Goal: Task Accomplishment & Management: Manage account settings

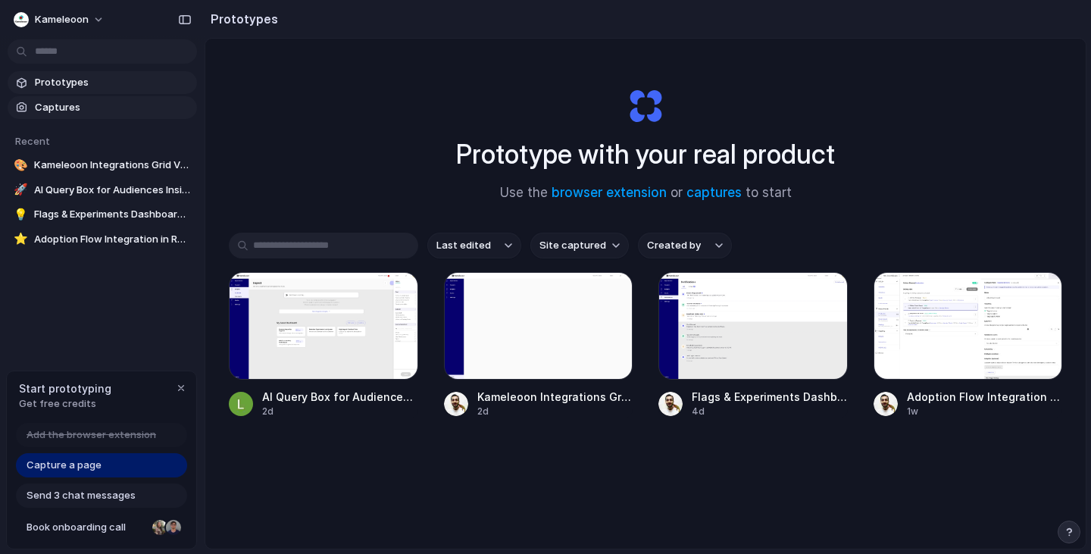
click at [96, 114] on span "Captures" at bounding box center [113, 107] width 156 height 15
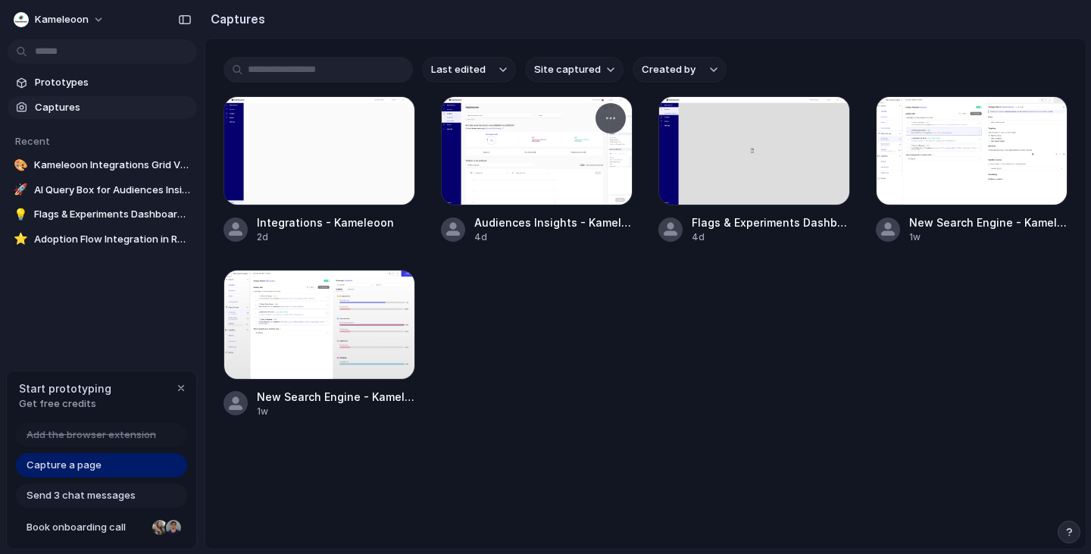
click at [553, 151] on div at bounding box center [537, 150] width 192 height 109
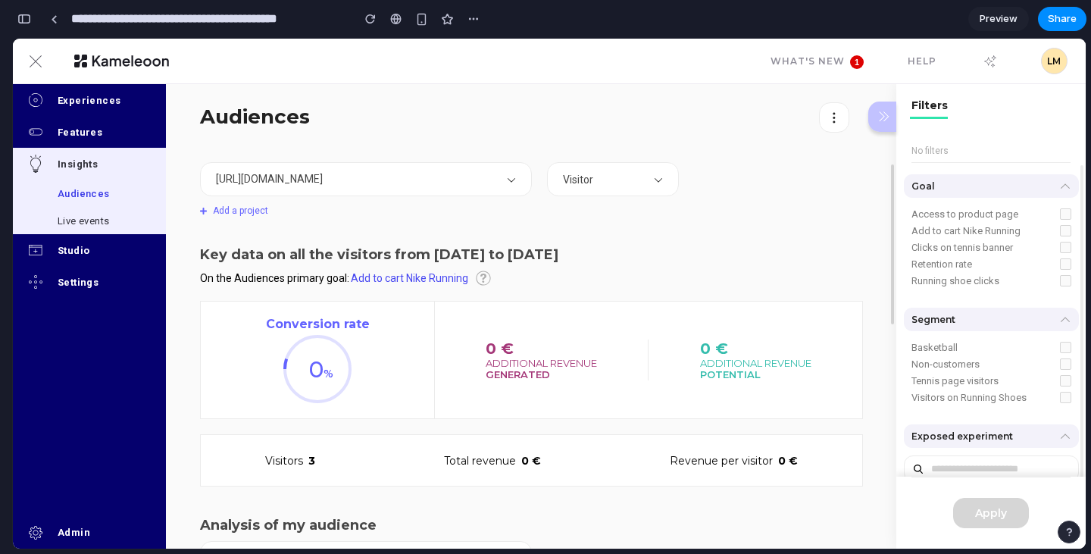
click at [1007, 27] on link "Preview" at bounding box center [998, 19] width 61 height 24
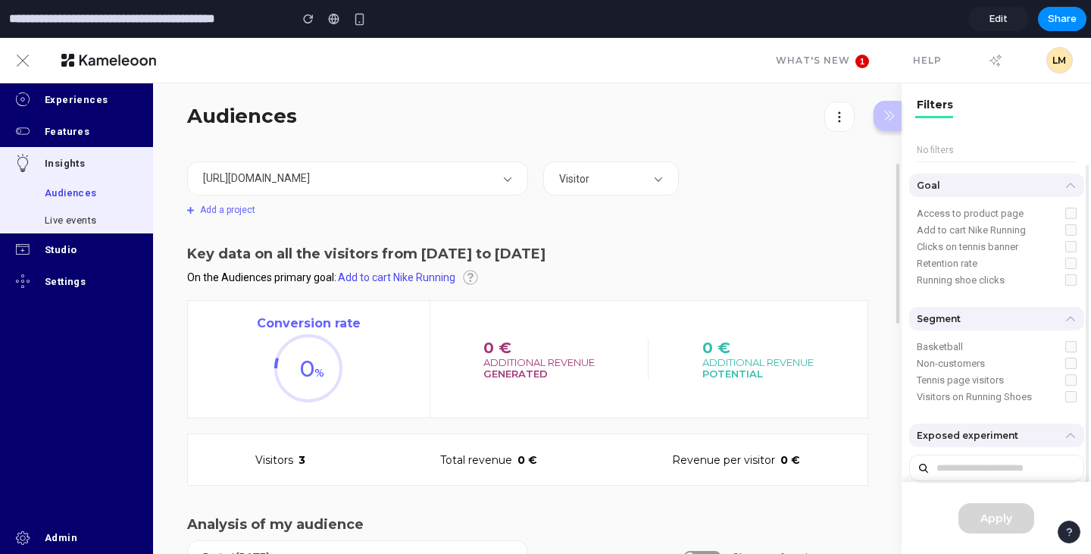
click at [602, 199] on div "[URL][DOMAIN_NAME] Add a project Visitor" at bounding box center [527, 203] width 681 height 84
click at [605, 192] on button "Visitor" at bounding box center [611, 178] width 135 height 33
click at [652, 186] on button "Visitor" at bounding box center [611, 178] width 135 height 33
click at [453, 177] on button "[URL][DOMAIN_NAME]" at bounding box center [357, 178] width 339 height 33
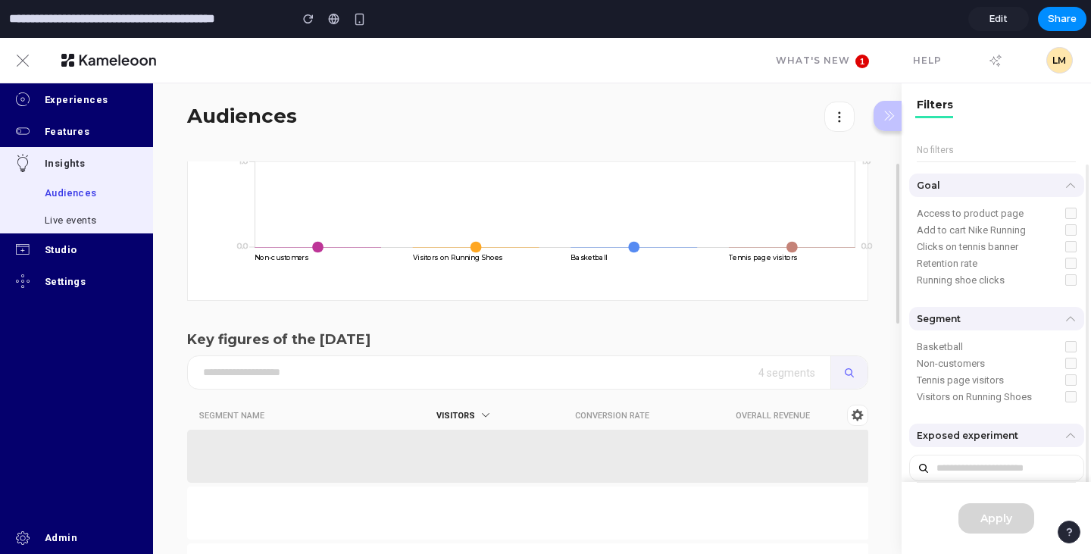
scroll to position [763, 0]
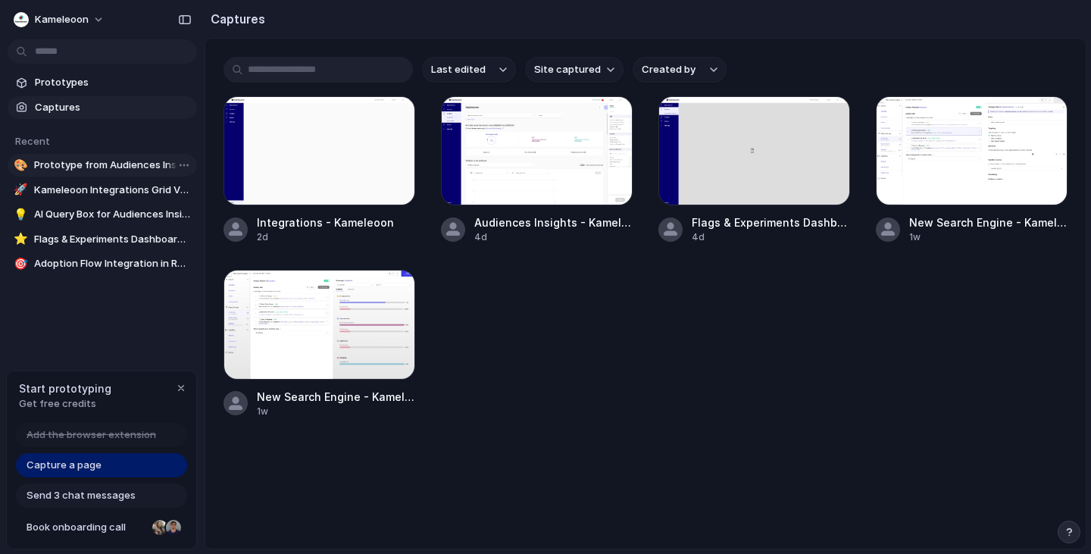
click at [115, 157] on link "🎨 Prototype from Audiences Insights - Kameleoon" at bounding box center [102, 165] width 189 height 23
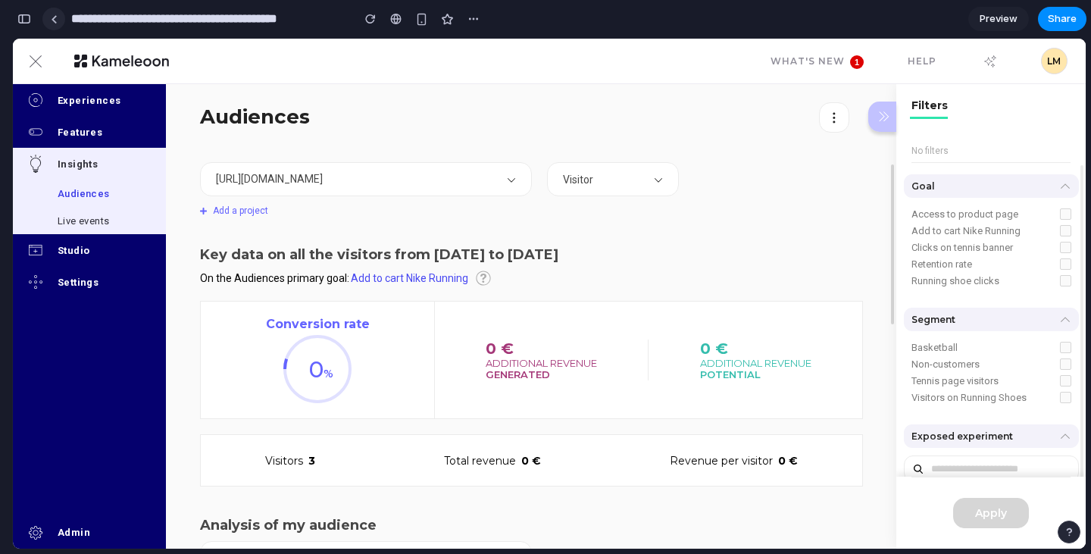
click at [49, 20] on link at bounding box center [53, 19] width 23 height 23
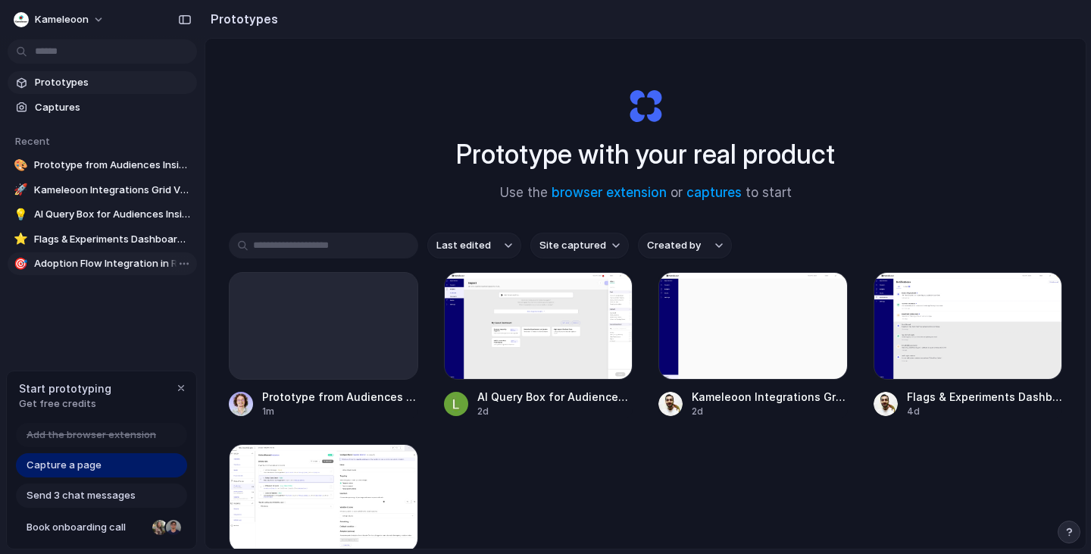
click at [67, 267] on span "Adoption Flow Integration in Rule Settings" at bounding box center [112, 263] width 157 height 15
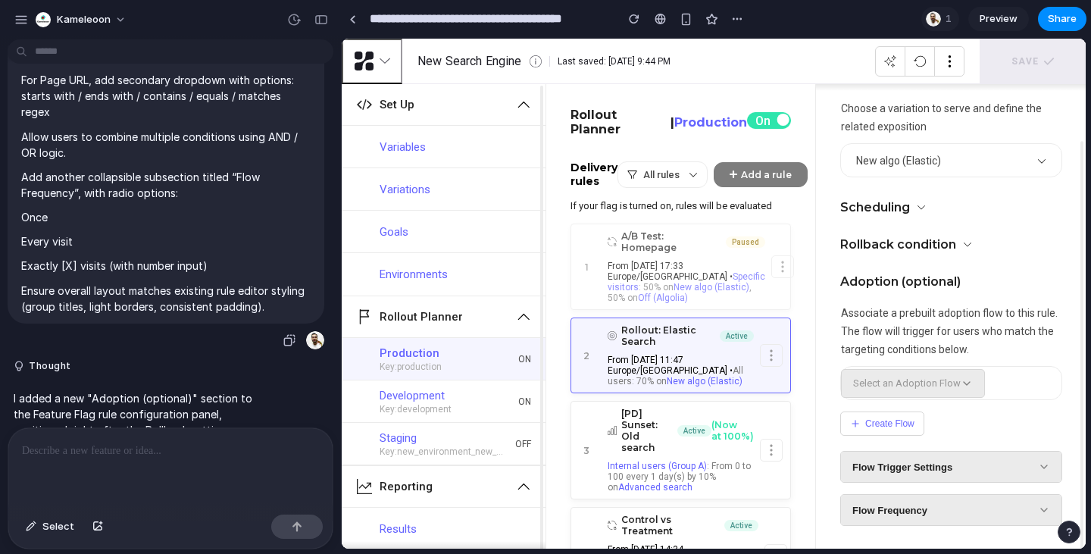
scroll to position [511, 0]
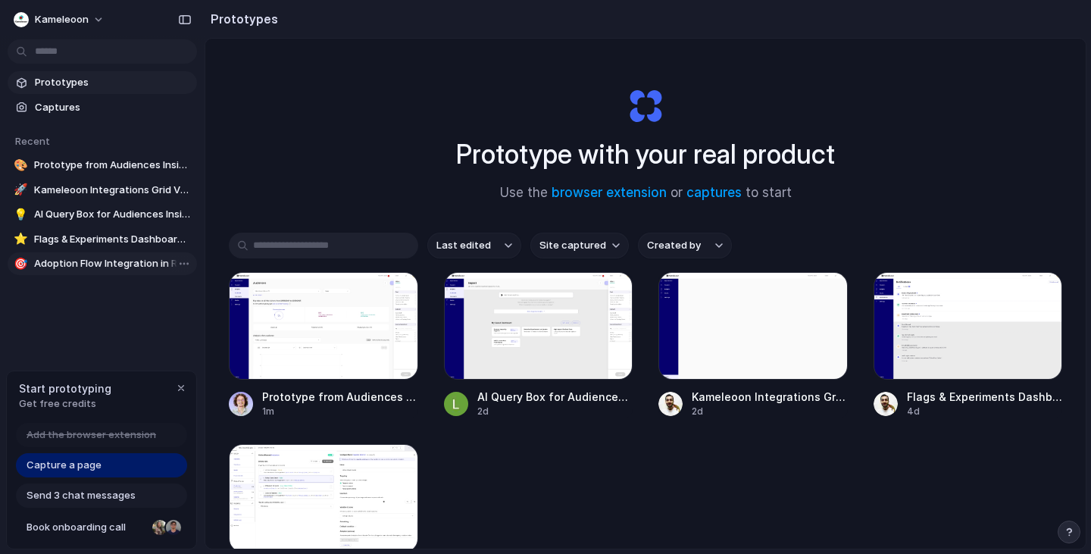
click at [81, 267] on span "Adoption Flow Integration in Rule Settings" at bounding box center [112, 263] width 157 height 15
click at [126, 245] on span "Flags & Experiments Dashboard: Notifications Tab" at bounding box center [112, 239] width 157 height 15
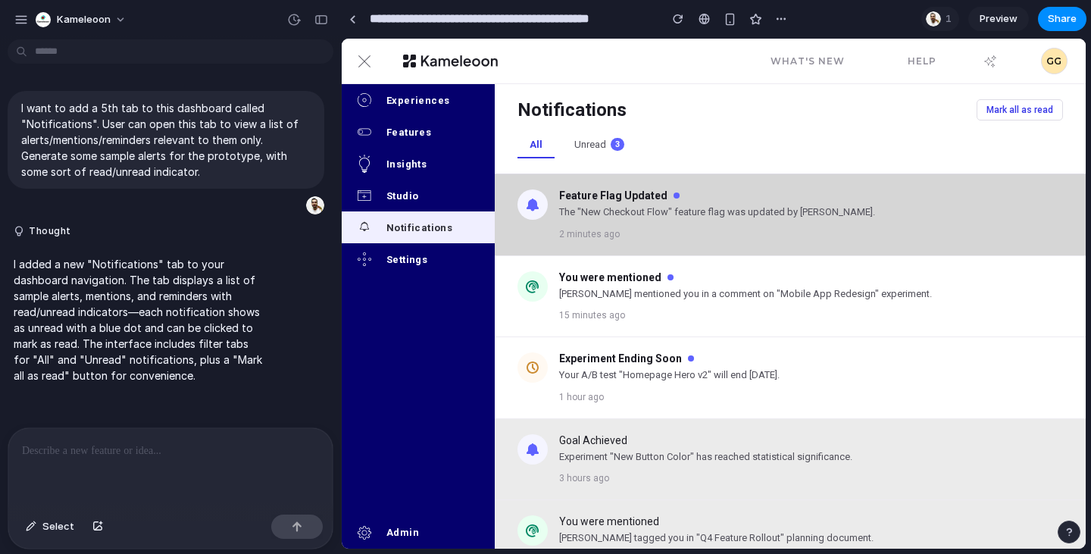
click at [705, 223] on div "Feature Flag Updated The "New Checkout Flow" feature flag was updated by [PERSO…" at bounding box center [811, 214] width 504 height 51
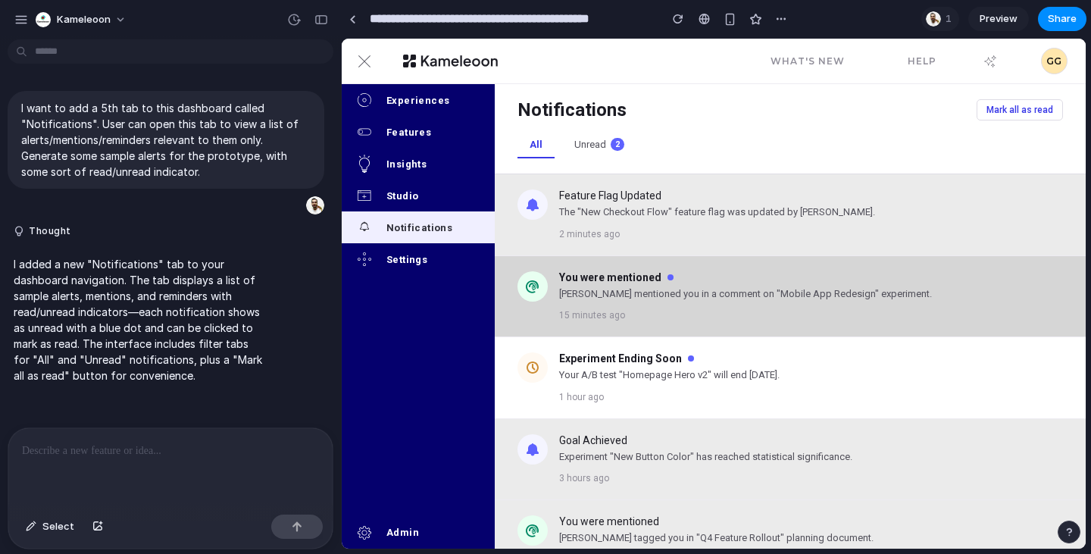
click at [718, 307] on div "You were mentioned [PERSON_NAME] mentioned you in a comment on "Mobile App Rede…" at bounding box center [811, 296] width 504 height 51
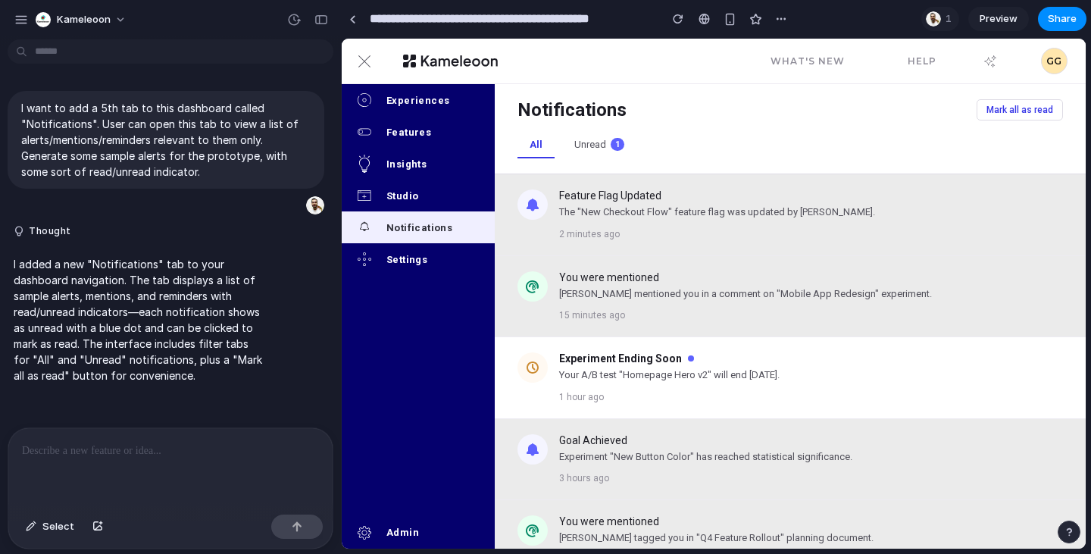
click at [589, 130] on div "Notifications Mark all as read All Unread 1" at bounding box center [790, 129] width 591 height 90
click at [587, 141] on button "Unread 1" at bounding box center [599, 145] width 74 height 27
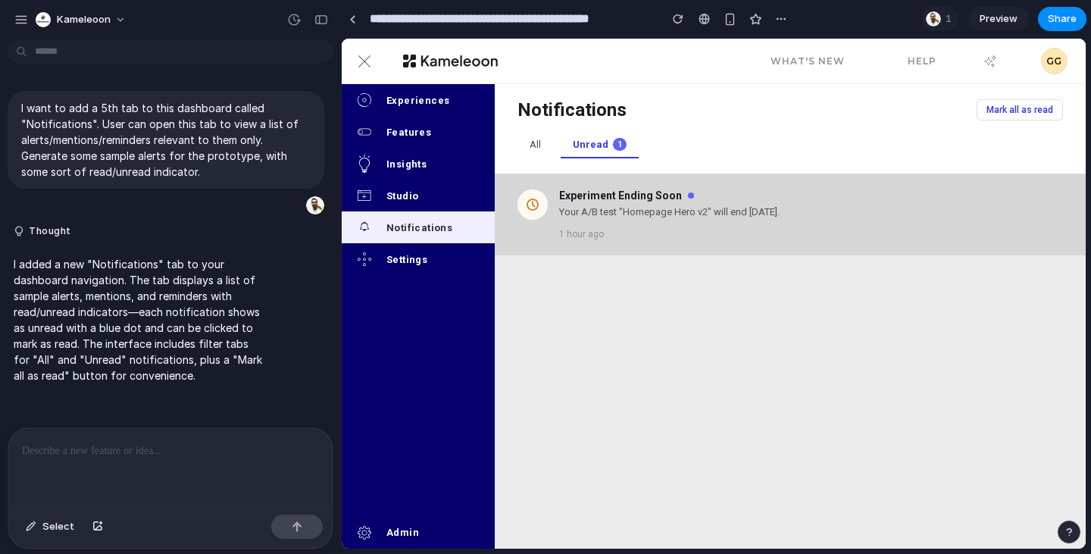
click at [616, 201] on h3 "Experiment Ending Soon" at bounding box center [620, 195] width 123 height 12
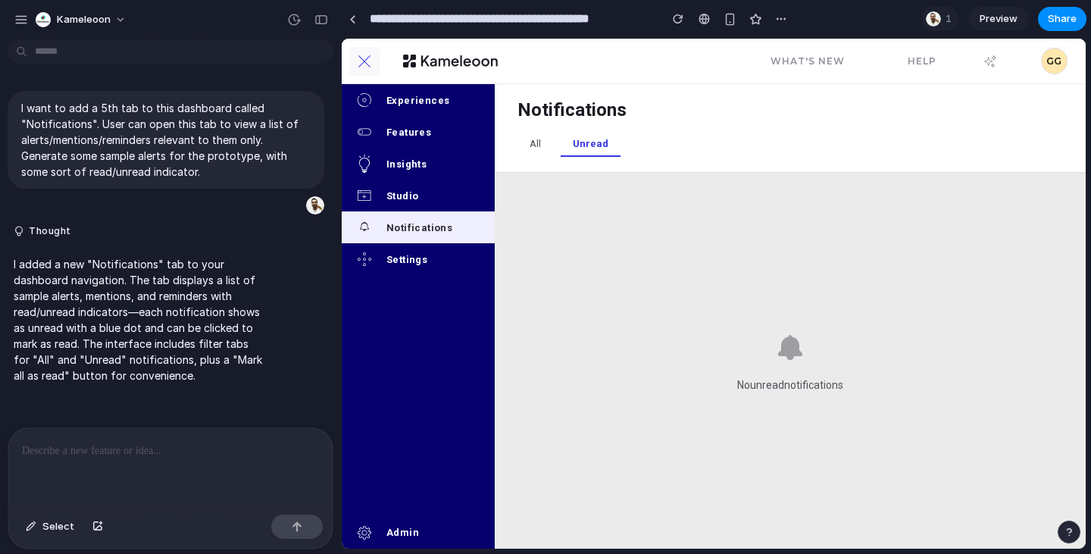
click at [356, 59] on div "button" at bounding box center [364, 61] width 30 height 29
click at [358, 17] on link at bounding box center [352, 19] width 23 height 23
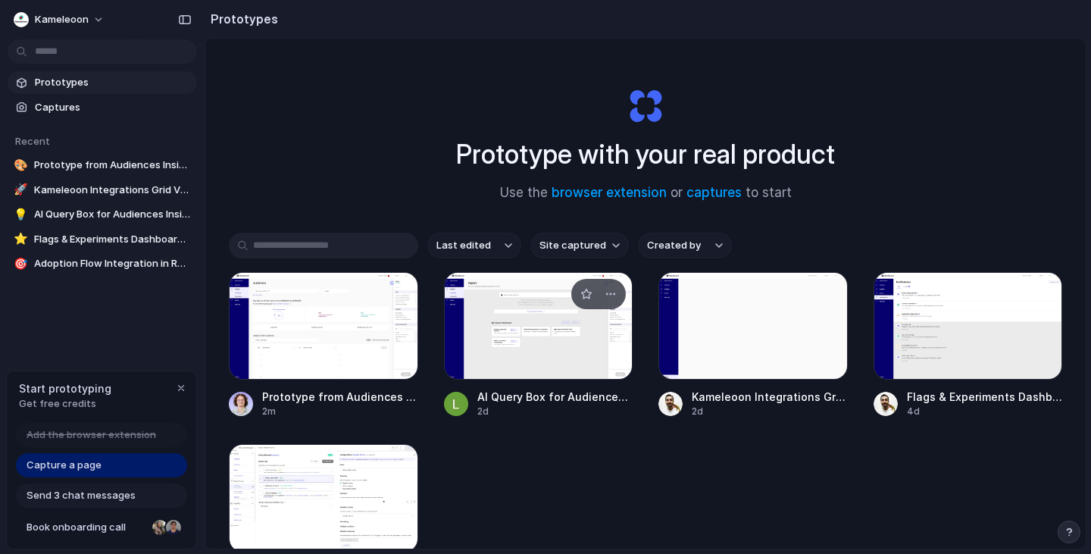
scroll to position [136, 0]
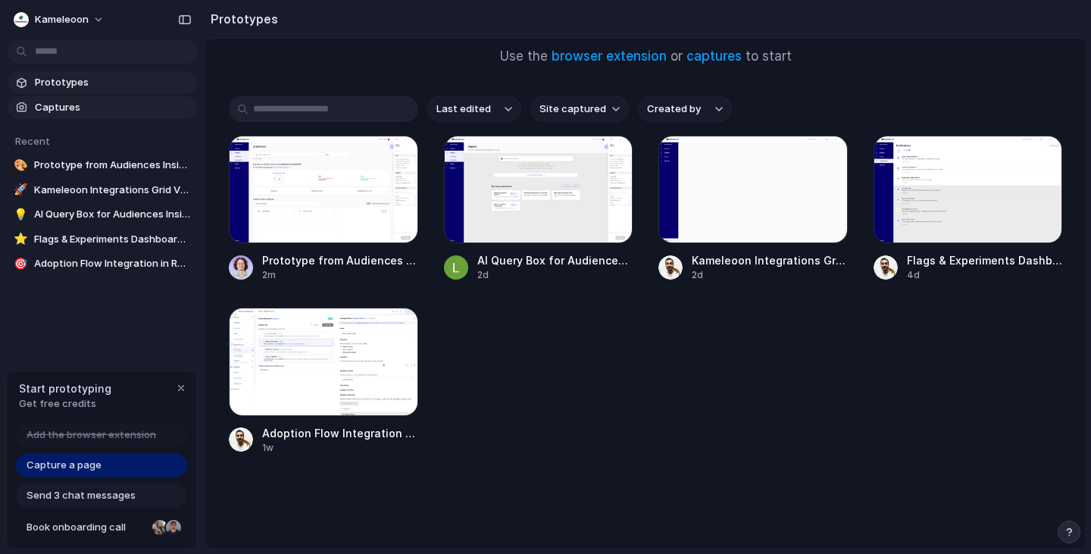
click at [81, 108] on span "Captures" at bounding box center [113, 107] width 156 height 15
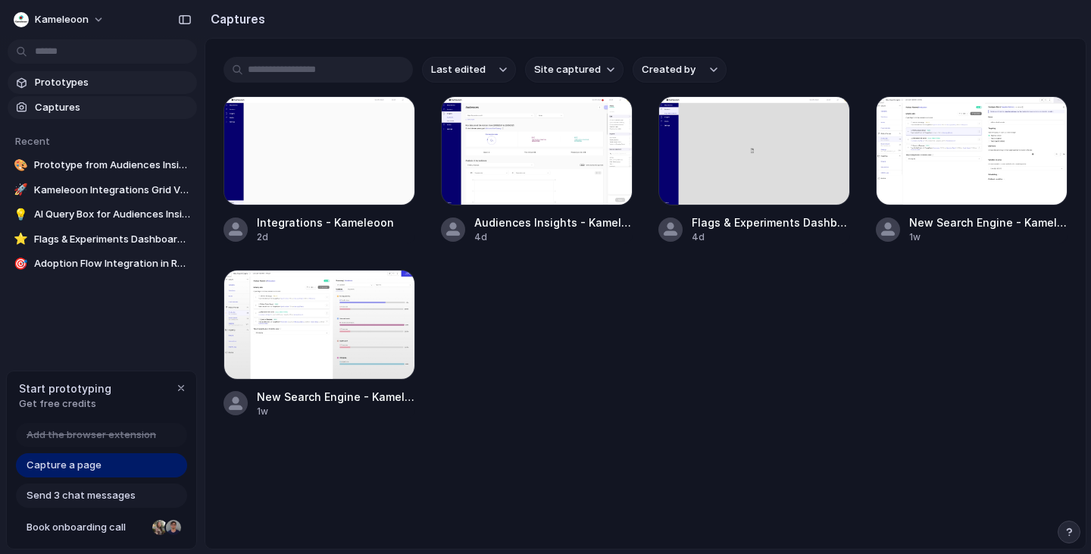
click at [80, 91] on link "Prototypes" at bounding box center [102, 82] width 189 height 23
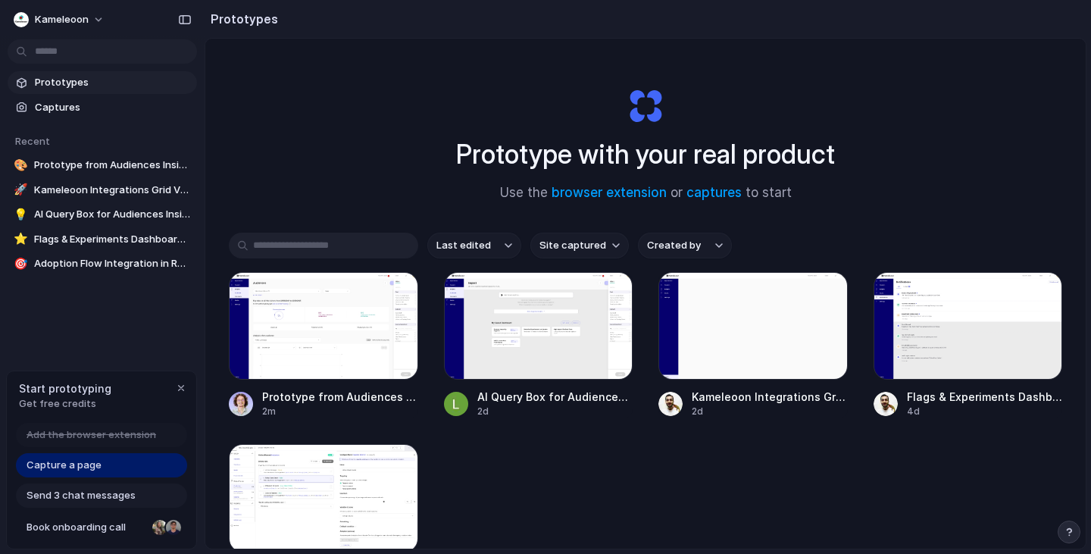
click at [100, 468] on link "Capture a page" at bounding box center [101, 465] width 171 height 24
click at [83, 14] on span "Kameleoon" at bounding box center [62, 19] width 54 height 15
click at [76, 61] on li "Settings" at bounding box center [74, 54] width 126 height 24
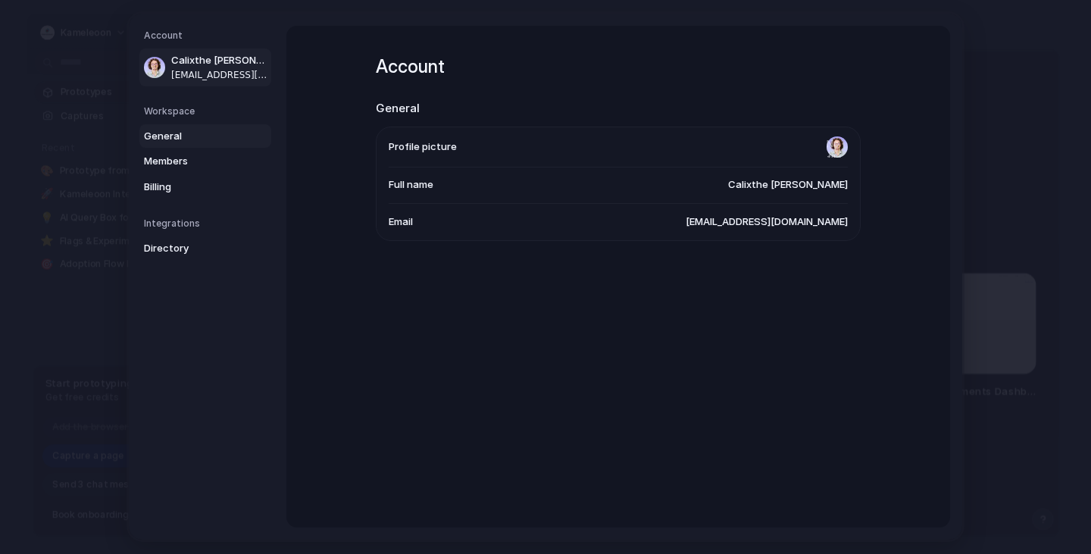
click at [167, 124] on link "General" at bounding box center [205, 136] width 132 height 24
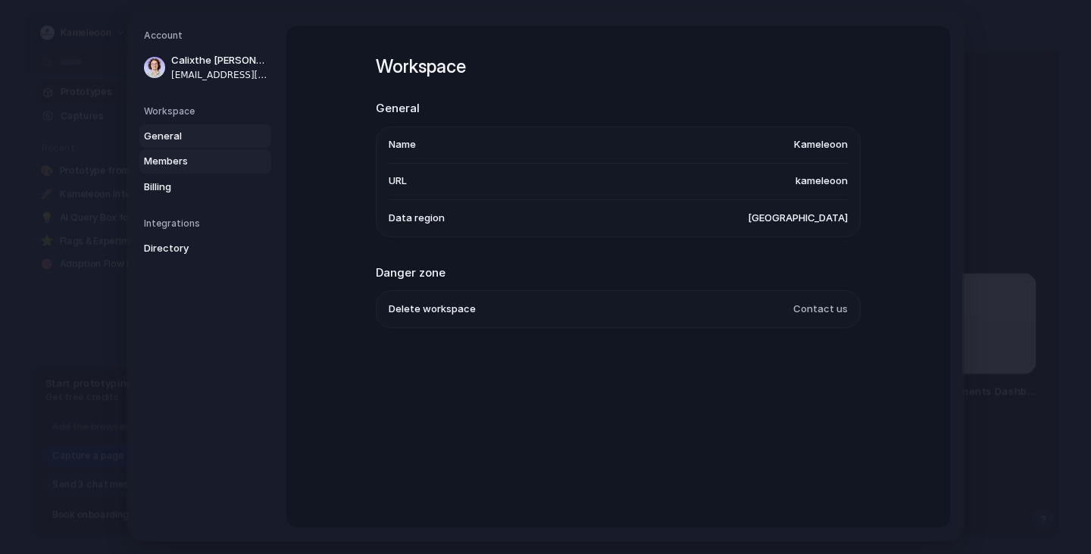
click at [183, 158] on span "Members" at bounding box center [192, 161] width 97 height 15
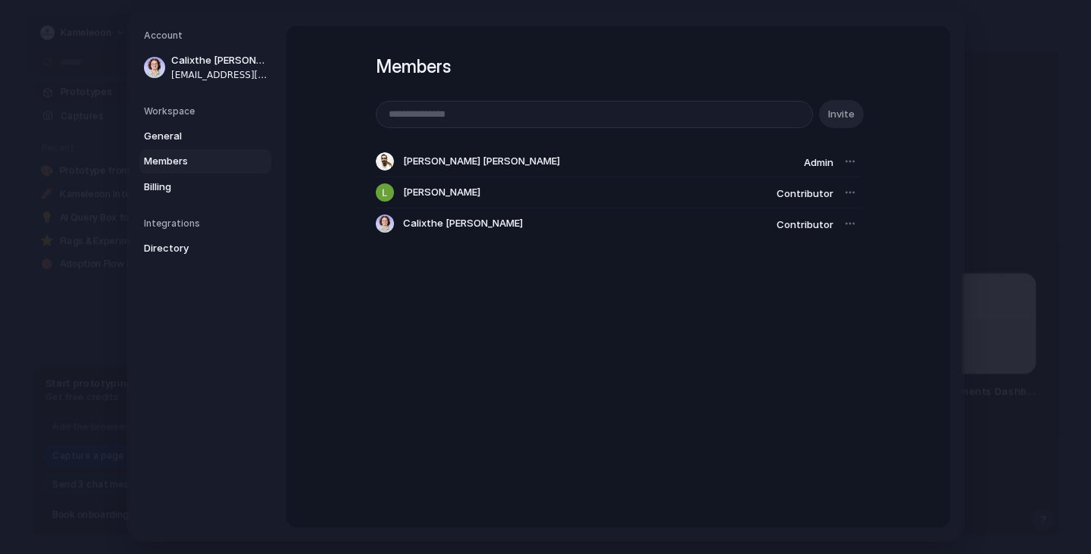
click at [324, 265] on div "Members Invite [PERSON_NAME] [PERSON_NAME] Admin [PERSON_NAME] Contributor Cali…" at bounding box center [618, 277] width 664 height 502
click at [208, 188] on span "Billing" at bounding box center [192, 187] width 97 height 15
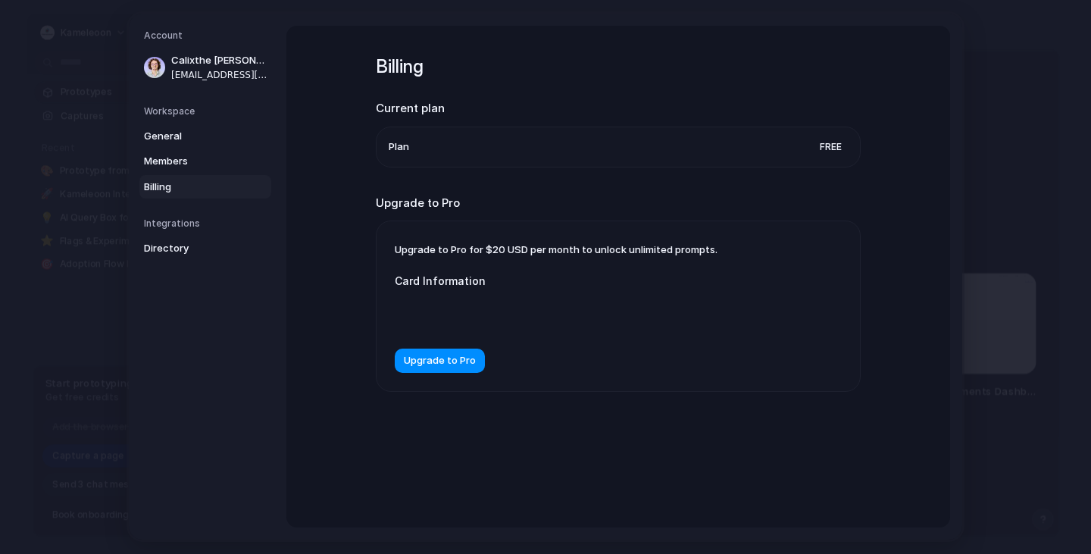
click at [222, 224] on h5 "Integrations" at bounding box center [207, 224] width 127 height 14
click at [191, 249] on span "Directory" at bounding box center [192, 248] width 97 height 15
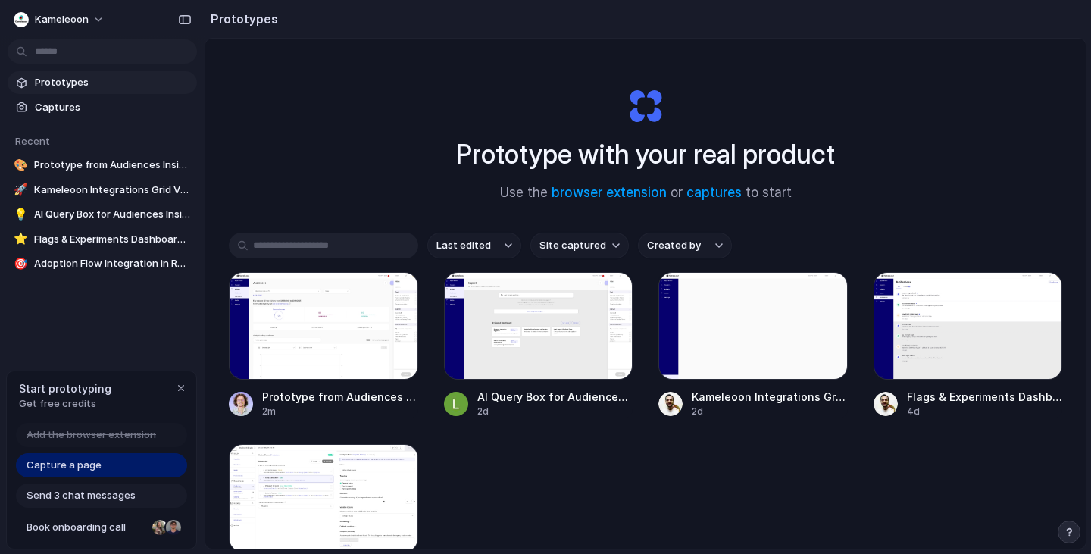
click at [114, 508] on div "Add the browser extension Capture a page Send 3 chat messages Book onboarding c…" at bounding box center [101, 486] width 189 height 126
click at [116, 505] on div "Send 3 chat messages" at bounding box center [101, 495] width 171 height 24
